Goal: Task Accomplishment & Management: Manage account settings

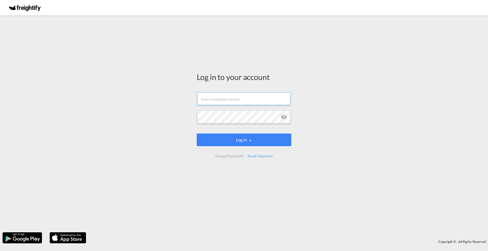
click at [236, 99] on form "Email field is required Password field is required Log In Forgot Password? Rese…" at bounding box center [244, 124] width 94 height 75
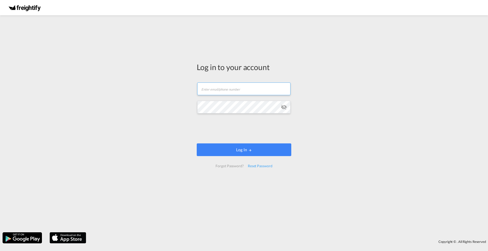
type input "[EMAIL_ADDRESS][PERSON_NAME][DOMAIN_NAME]"
click at [284, 107] on md-icon "icon-eye-off" at bounding box center [284, 107] width 6 height 6
click at [161, 107] on div "Log in to your account [PERSON_NAME][EMAIL_ADDRESS][DOMAIN_NAME] Log In Forgot …" at bounding box center [244, 124] width 488 height 212
click at [184, 127] on div "Log in to your account [PERSON_NAME][EMAIL_ADDRESS][DOMAIN_NAME] Log In Forgot …" at bounding box center [244, 124] width 488 height 212
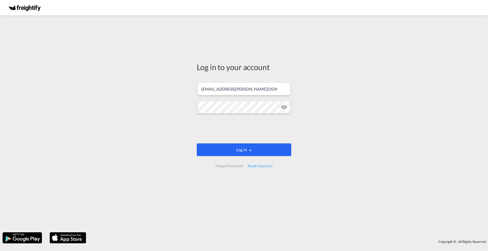
click at [247, 153] on button "Log In" at bounding box center [244, 150] width 94 height 13
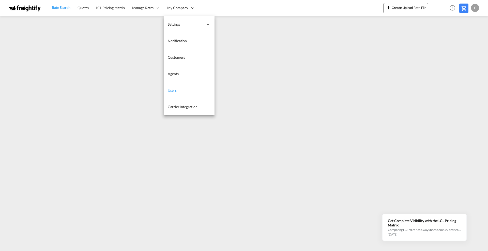
click at [169, 89] on span "Users" at bounding box center [172, 90] width 9 height 4
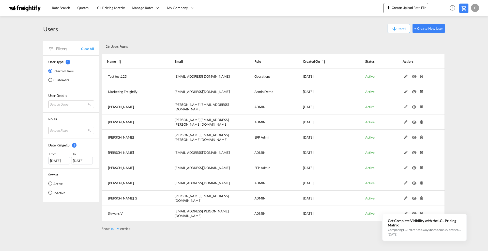
click at [68, 103] on md-select "Search Users test [SECURITY_DATA] [EMAIL_ADDRESS][DOMAIN_NAME] marketing Freigh…" at bounding box center [71, 105] width 46 height 8
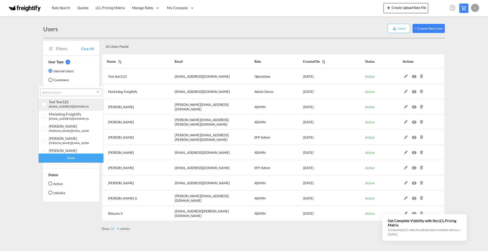
type md-option "[object Object]"
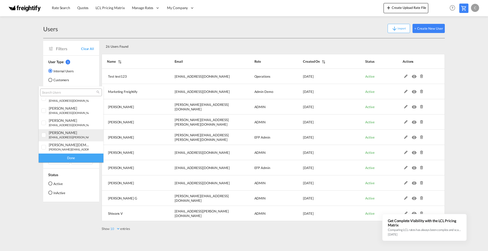
type md-option "[object Object]"
click at [54, 132] on div "[PERSON_NAME]" at bounding box center [69, 133] width 40 height 4
click at [73, 158] on div "Done" at bounding box center [71, 158] width 65 height 9
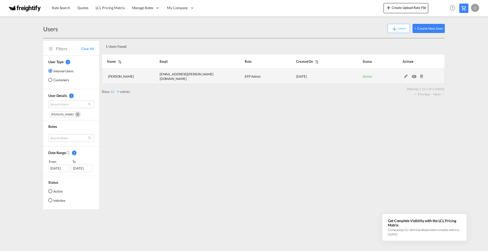
click at [406, 76] on md-icon at bounding box center [405, 77] width 7 height 4
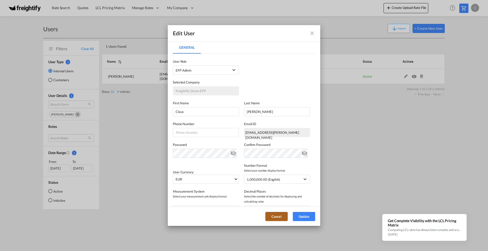
click at [276, 216] on button "Cancel" at bounding box center [276, 216] width 22 height 9
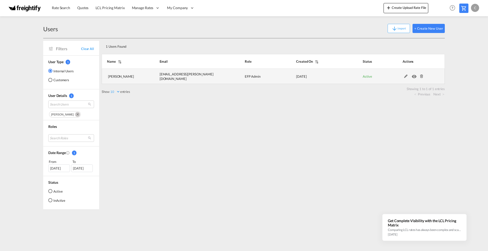
click at [405, 75] on md-icon at bounding box center [405, 77] width 7 height 4
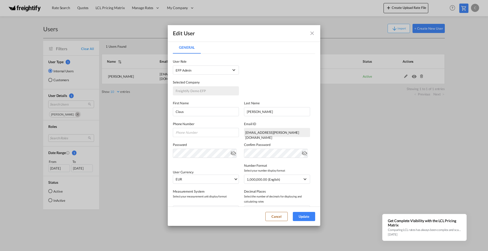
click at [311, 32] on md-icon "icon-close fg-AAA8AD" at bounding box center [312, 33] width 6 height 6
